Goal: Task Accomplishment & Management: Manage account settings

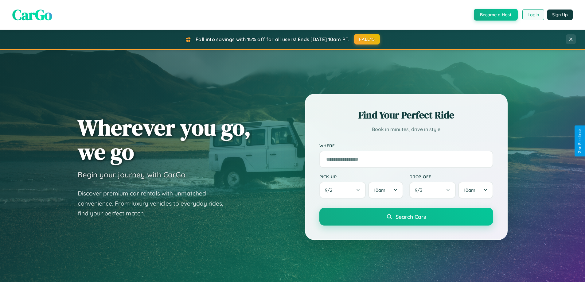
click at [533, 15] on button "Login" at bounding box center [533, 14] width 22 height 11
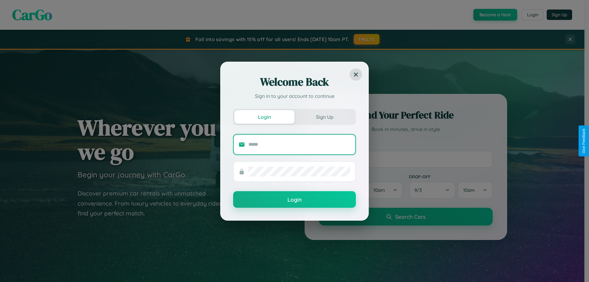
click at [300, 144] on input "text" at bounding box center [300, 145] width 102 height 10
type input "**********"
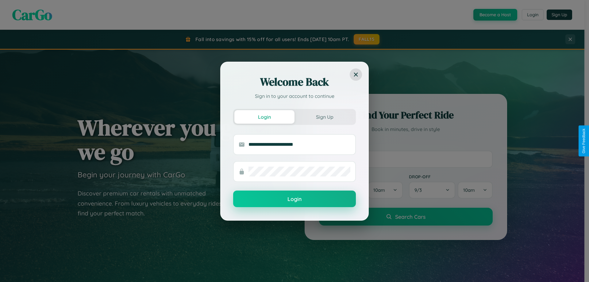
click at [295, 199] on button "Login" at bounding box center [294, 199] width 123 height 17
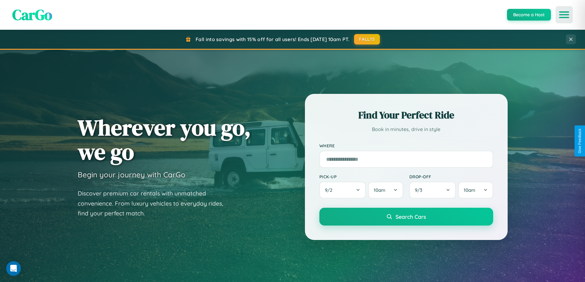
click at [564, 15] on icon "Open menu" at bounding box center [564, 15] width 9 height 6
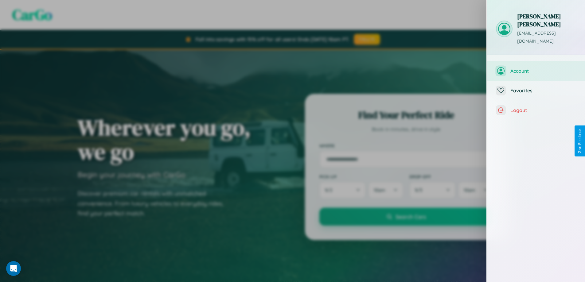
click at [536, 68] on span "Account" at bounding box center [542, 71] width 65 height 6
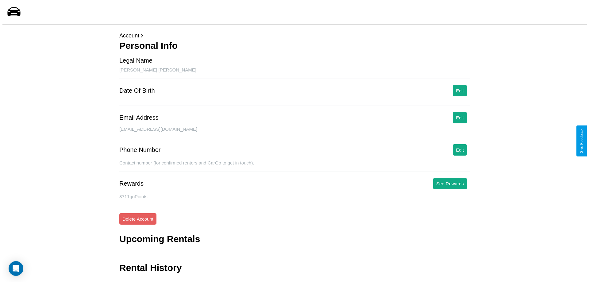
scroll to position [15, 0]
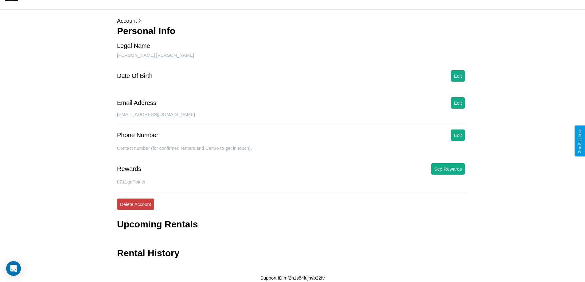
click at [135, 204] on button "Delete Account" at bounding box center [135, 204] width 37 height 11
